Goal: Entertainment & Leisure: Consume media (video, audio)

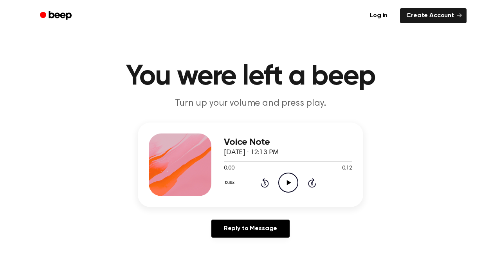
click at [294, 181] on icon "Play Audio" at bounding box center [288, 183] width 20 height 20
click at [286, 176] on icon "Play Audio" at bounding box center [288, 183] width 20 height 20
click at [285, 179] on icon "Play Audio" at bounding box center [288, 183] width 20 height 20
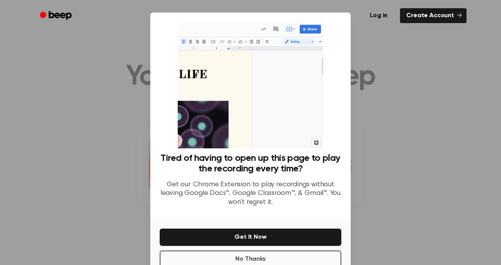
scroll to position [20, 0]
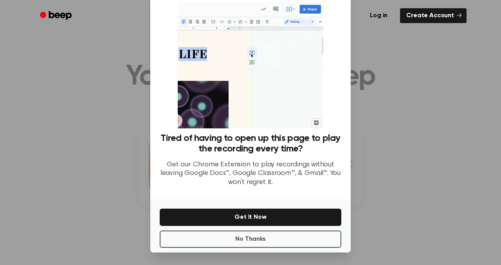
click at [392, 159] on div at bounding box center [250, 132] width 501 height 265
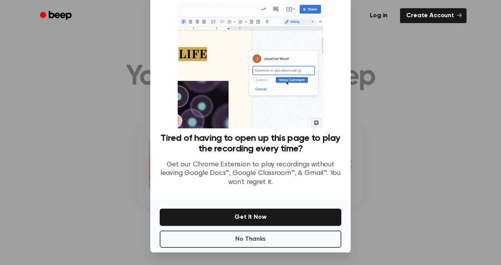
click at [385, 165] on div at bounding box center [250, 132] width 501 height 265
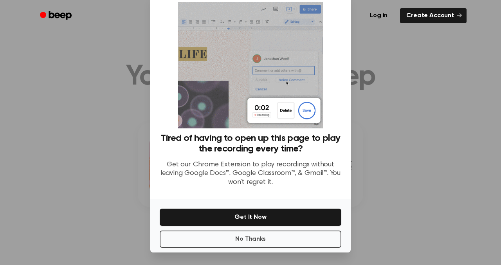
click at [291, 208] on div "No Thanks Get It Now" at bounding box center [250, 225] width 201 height 53
click at [296, 165] on p "Get our Chrome Extension to play recordings without leaving Google Docs™, Googl…" at bounding box center [251, 174] width 182 height 27
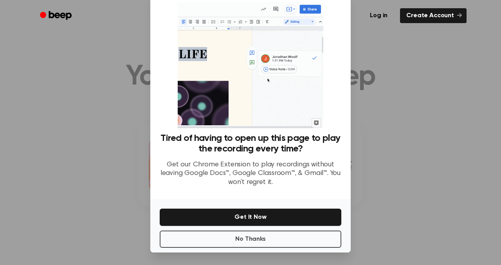
click at [418, 81] on div at bounding box center [250, 132] width 501 height 265
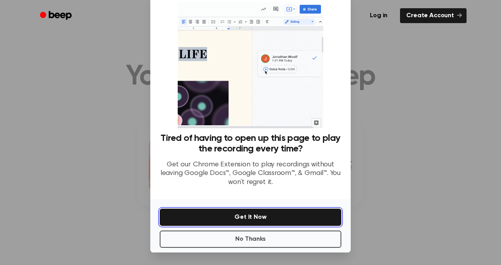
click at [207, 213] on button "Get It Now" at bounding box center [251, 217] width 182 height 17
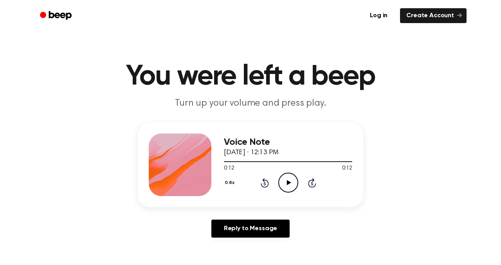
click at [285, 187] on icon "Play Audio" at bounding box center [288, 183] width 20 height 20
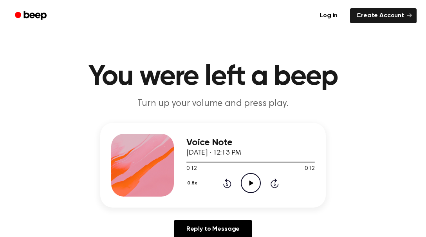
click at [246, 179] on icon "Play Audio" at bounding box center [251, 183] width 20 height 20
click at [248, 184] on icon "Play Audio" at bounding box center [251, 183] width 20 height 20
click at [255, 184] on icon "Play Audio" at bounding box center [251, 183] width 20 height 20
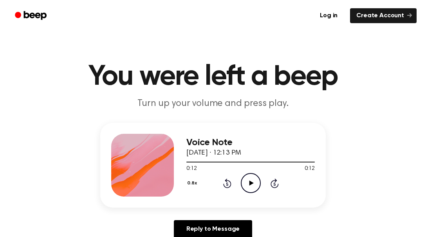
click at [255, 184] on icon "Play Audio" at bounding box center [251, 183] width 20 height 20
click at [248, 185] on icon "Play Audio" at bounding box center [251, 183] width 20 height 20
click at [253, 182] on icon at bounding box center [251, 182] width 4 height 5
click at [253, 174] on circle at bounding box center [250, 182] width 19 height 19
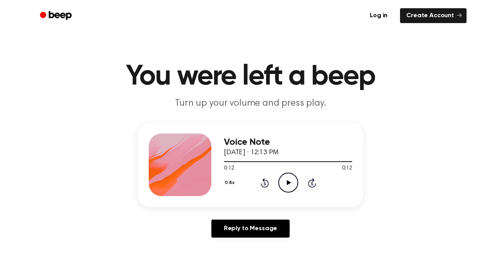
click at [292, 178] on icon "Play Audio" at bounding box center [288, 183] width 20 height 20
click at [290, 177] on icon "Play Audio" at bounding box center [288, 183] width 20 height 20
click at [288, 190] on icon "Play Audio" at bounding box center [288, 183] width 20 height 20
click at [289, 176] on icon "Play Audio" at bounding box center [288, 183] width 20 height 20
click at [284, 188] on icon "Play Audio" at bounding box center [288, 183] width 20 height 20
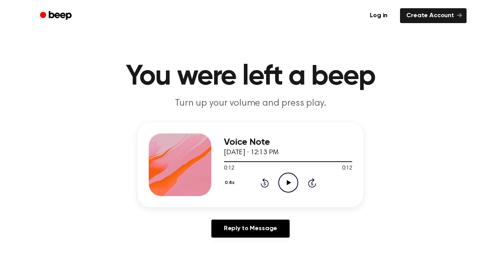
click at [278, 180] on div "0.8x Rewind 5 seconds Play Audio Skip 5 seconds" at bounding box center [288, 183] width 128 height 20
click at [286, 180] on icon "Play Audio" at bounding box center [288, 183] width 20 height 20
click at [283, 184] on icon "Play Audio" at bounding box center [288, 183] width 20 height 20
click at [281, 179] on icon "Play Audio" at bounding box center [288, 183] width 20 height 20
click at [284, 190] on icon "Play Audio" at bounding box center [288, 183] width 20 height 20
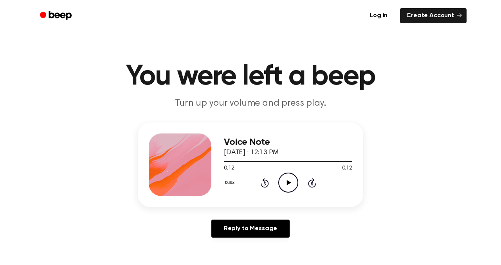
click at [286, 176] on icon "Play Audio" at bounding box center [288, 183] width 20 height 20
click at [286, 177] on icon "Play Audio" at bounding box center [288, 183] width 20 height 20
click at [286, 182] on icon "Play Audio" at bounding box center [288, 183] width 20 height 20
click at [285, 181] on icon "Play Audio" at bounding box center [288, 183] width 20 height 20
click at [290, 182] on icon at bounding box center [289, 182] width 4 height 5
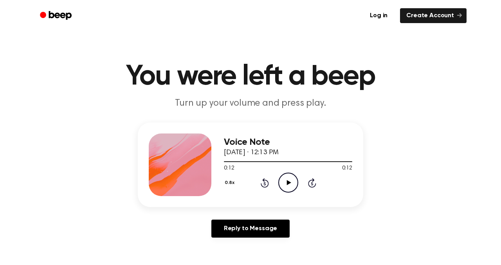
click at [290, 185] on icon "Play Audio" at bounding box center [288, 183] width 20 height 20
click at [290, 187] on icon "Play Audio" at bounding box center [288, 183] width 20 height 20
click at [290, 187] on icon "Pause Audio" at bounding box center [288, 183] width 20 height 20
click at [290, 186] on icon "Play Audio" at bounding box center [288, 183] width 20 height 20
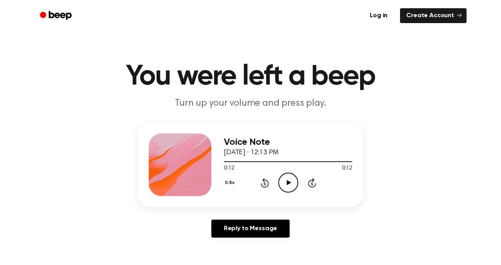
click at [290, 190] on icon "Play Audio" at bounding box center [288, 183] width 20 height 20
click at [287, 186] on icon "Play Audio" at bounding box center [288, 183] width 20 height 20
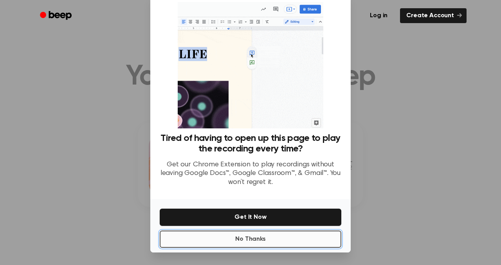
click at [217, 233] on button "No Thanks" at bounding box center [251, 239] width 182 height 17
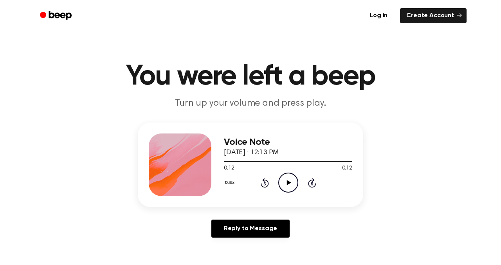
click at [284, 179] on icon "Play Audio" at bounding box center [288, 183] width 20 height 20
click at [281, 186] on icon "Play Audio" at bounding box center [288, 183] width 20 height 20
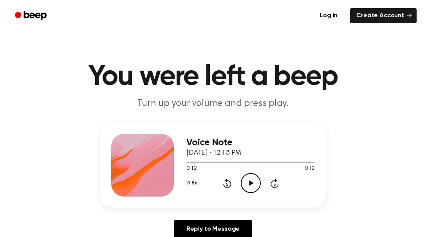
click at [250, 182] on icon at bounding box center [251, 182] width 4 height 5
click at [246, 192] on circle at bounding box center [250, 182] width 19 height 19
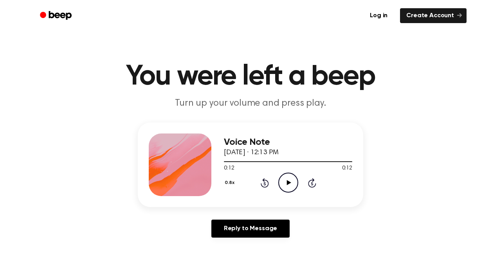
click at [293, 183] on icon "Play Audio" at bounding box center [288, 183] width 20 height 20
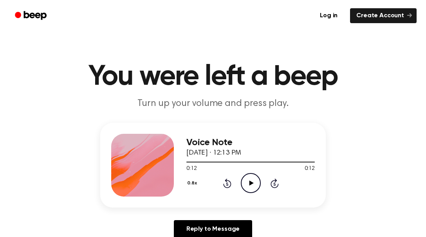
click at [255, 186] on icon "Play Audio" at bounding box center [251, 183] width 20 height 20
click at [249, 181] on icon at bounding box center [251, 182] width 4 height 5
click at [244, 183] on icon "Play Audio" at bounding box center [251, 183] width 20 height 20
click at [258, 178] on circle at bounding box center [250, 182] width 19 height 19
click at [258, 178] on icon "Play Audio" at bounding box center [251, 183] width 20 height 20
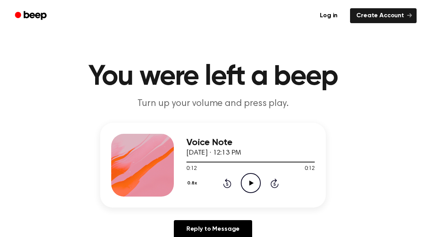
click at [246, 188] on icon "Play Audio" at bounding box center [251, 183] width 20 height 20
click at [249, 180] on icon "Play Audio" at bounding box center [251, 183] width 20 height 20
click at [244, 188] on icon "Play Audio" at bounding box center [251, 183] width 20 height 20
click at [251, 183] on icon at bounding box center [251, 182] width 4 height 5
click at [253, 184] on icon "Play Audio" at bounding box center [251, 183] width 20 height 20
